Goal: Transaction & Acquisition: Download file/media

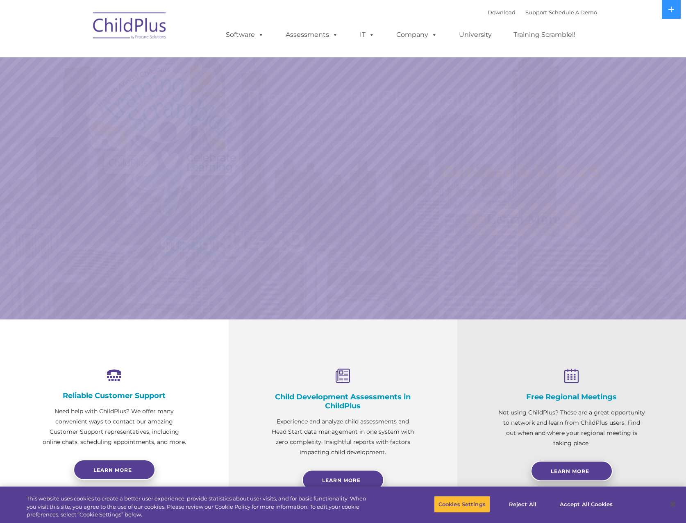
select select "MEDIUM"
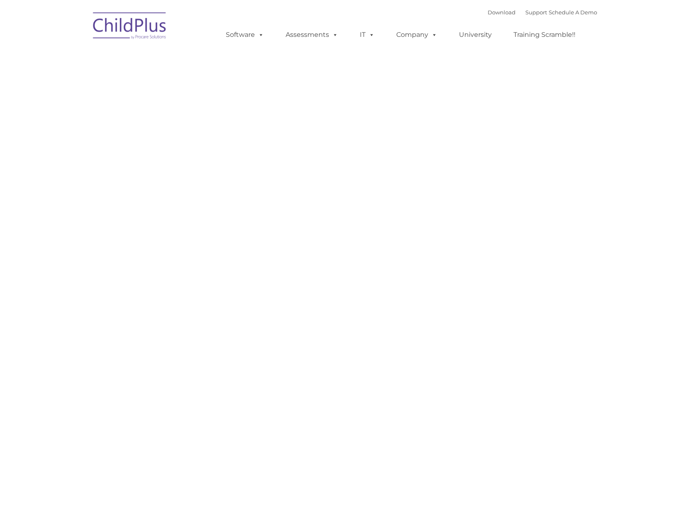
type input ""
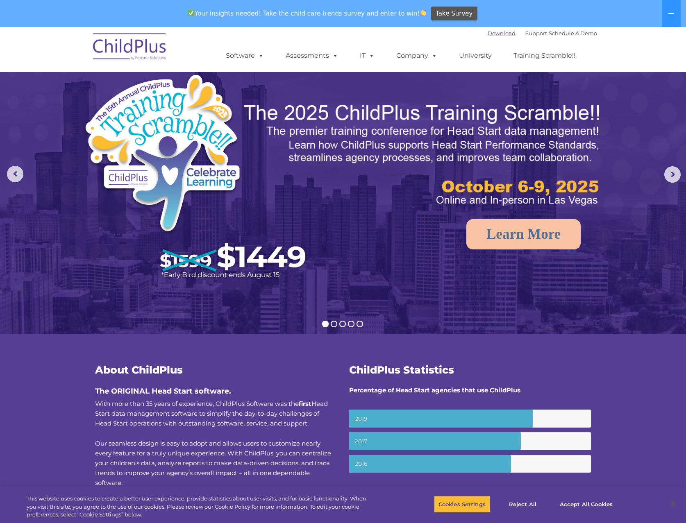
click at [488, 32] on link "Download" at bounding box center [502, 33] width 28 height 7
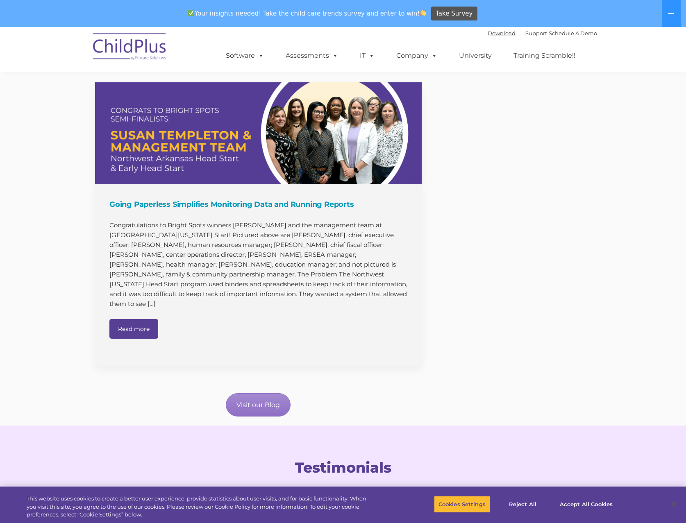
scroll to position [843, 0]
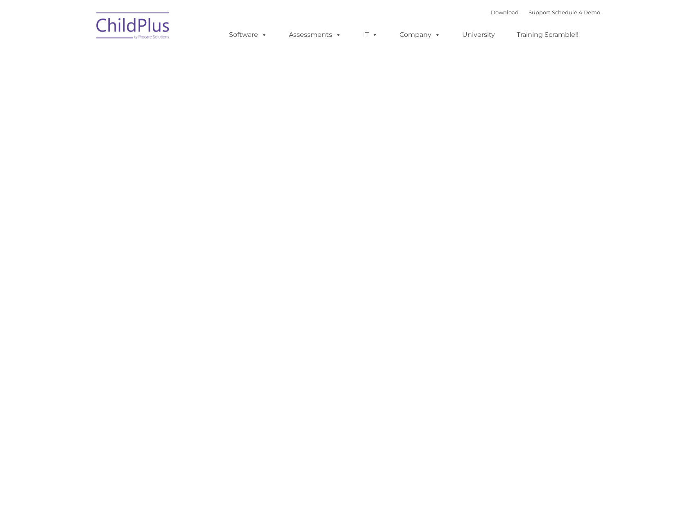
type input ""
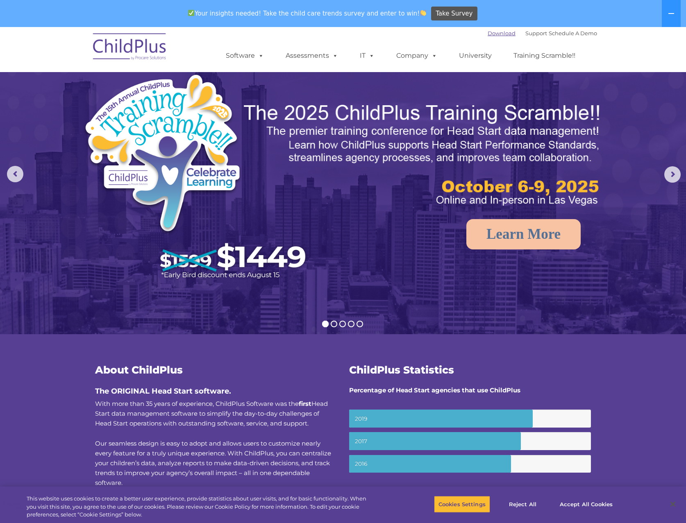
click at [488, 31] on link "Download" at bounding box center [502, 33] width 28 height 7
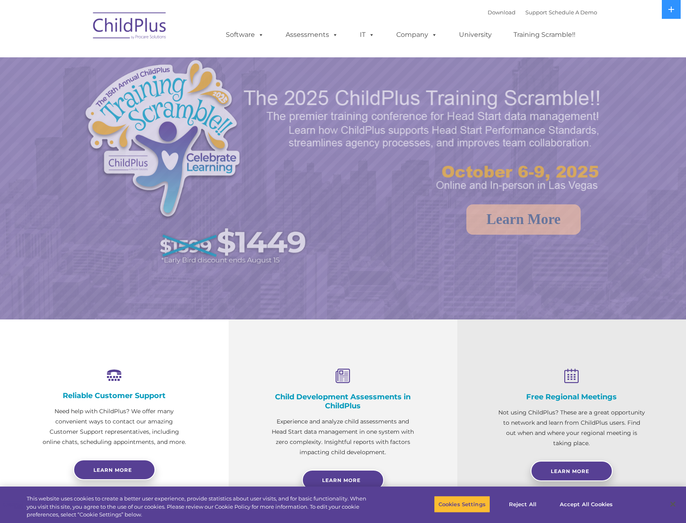
select select "MEDIUM"
